Goal: Use online tool/utility: Utilize a website feature to perform a specific function

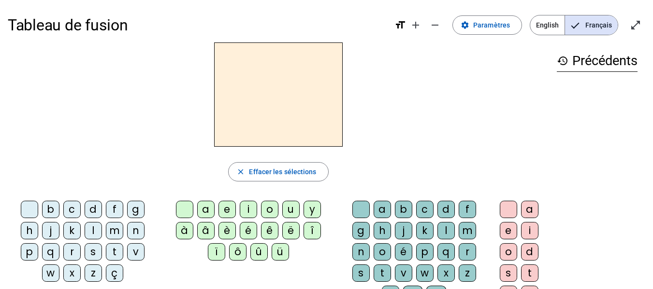
click at [116, 233] on div "m" at bounding box center [114, 230] width 17 height 17
click at [206, 211] on div "a" at bounding box center [205, 209] width 17 height 17
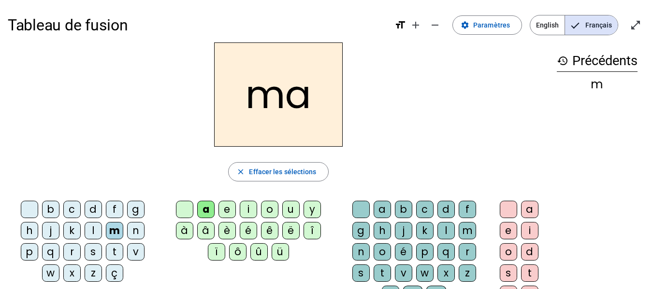
click at [112, 252] on div "t" at bounding box center [114, 251] width 17 height 17
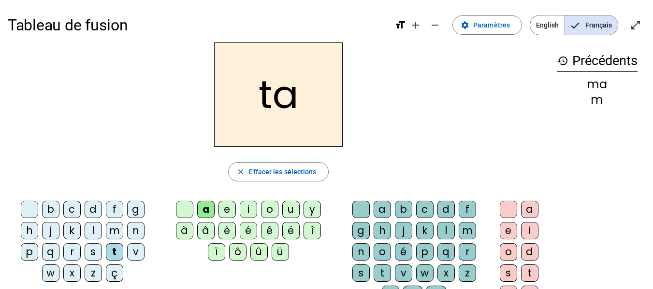
click at [92, 237] on div "l" at bounding box center [93, 230] width 17 height 17
click at [229, 213] on div "e" at bounding box center [226, 209] width 17 height 17
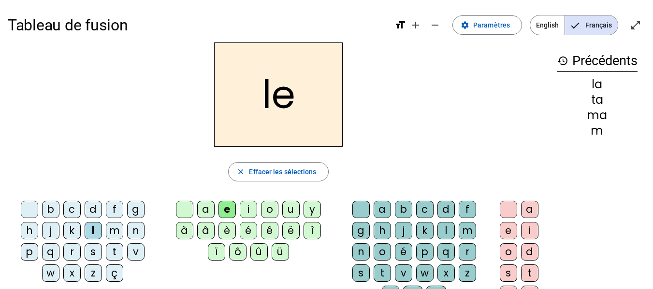
click at [286, 211] on div "u" at bounding box center [290, 209] width 17 height 17
click at [110, 250] on div "t" at bounding box center [114, 251] width 17 height 17
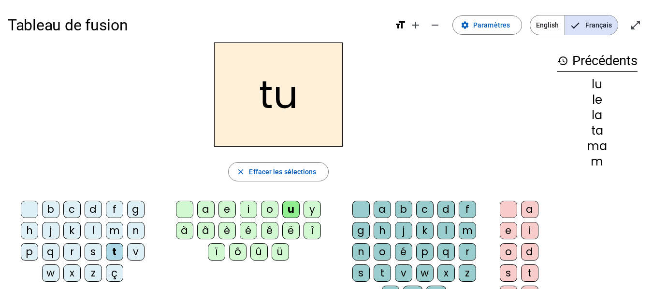
click at [90, 210] on div "d" at bounding box center [93, 209] width 17 height 17
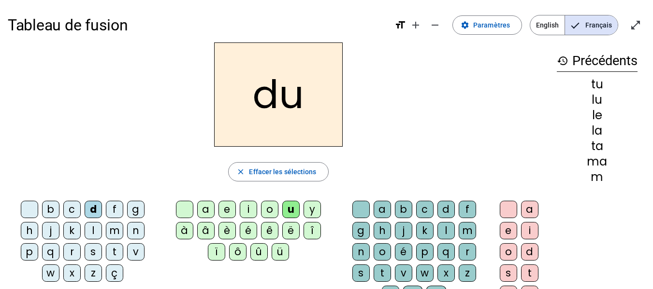
click at [223, 206] on div "e" at bounding box center [226, 209] width 17 height 17
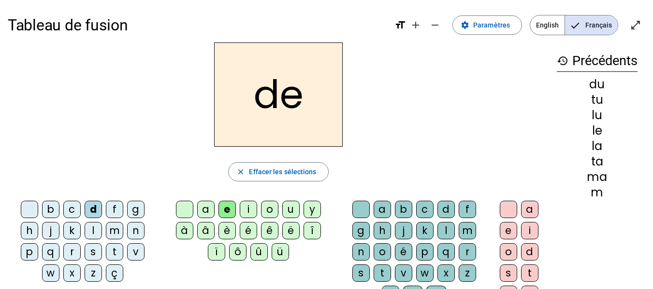
click at [116, 232] on div "m" at bounding box center [114, 230] width 17 height 17
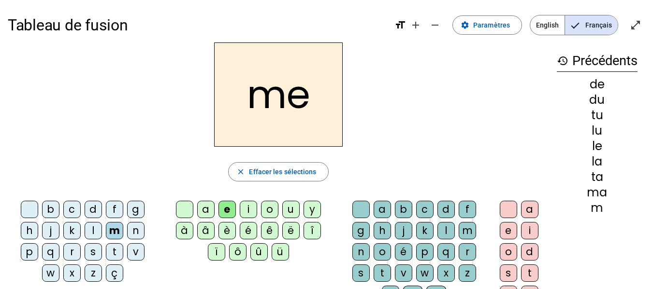
click at [48, 227] on div "j" at bounding box center [50, 230] width 17 height 17
